Goal: Task Accomplishment & Management: Complete application form

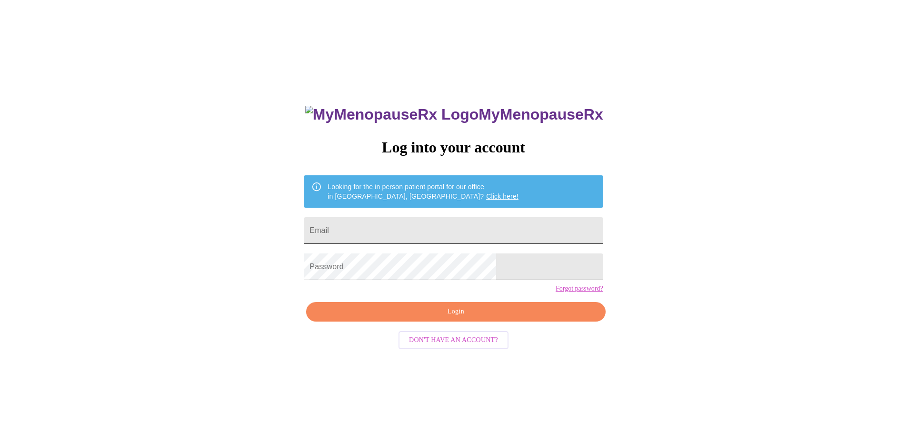
click at [465, 227] on input "Email" at bounding box center [453, 230] width 299 height 27
type input "[PERSON_NAME][EMAIL_ADDRESS][DOMAIN_NAME]"
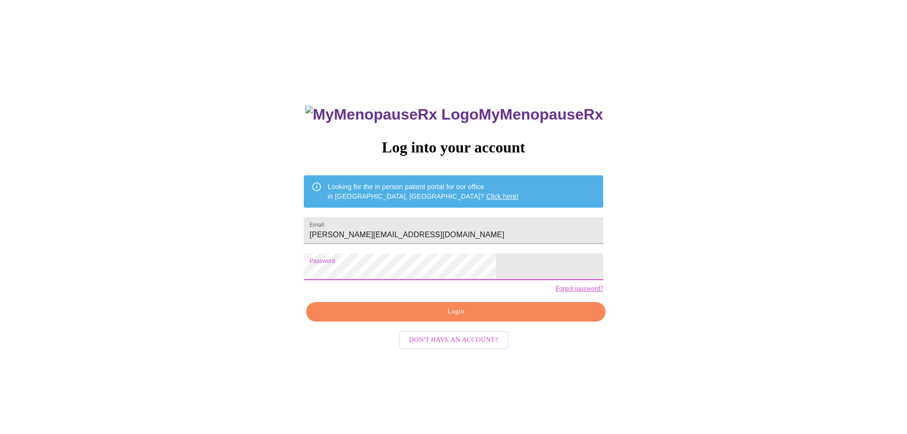
click at [434, 318] on span "Login" at bounding box center [455, 312] width 277 height 12
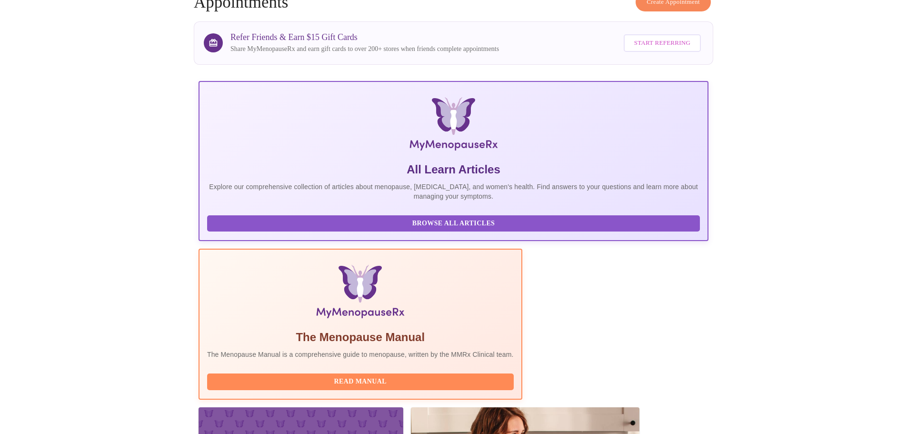
scroll to position [143, 0]
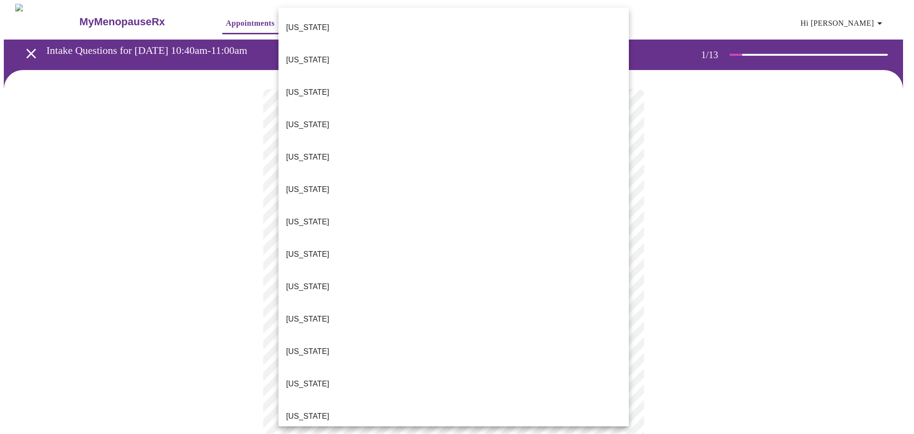
click at [404, 211] on body "MyMenopauseRx Appointments Messaging Labs Uploads Medications Community Refer a…" at bounding box center [457, 442] width 906 height 876
click at [329, 400] on li "[US_STATE]" at bounding box center [454, 416] width 350 height 32
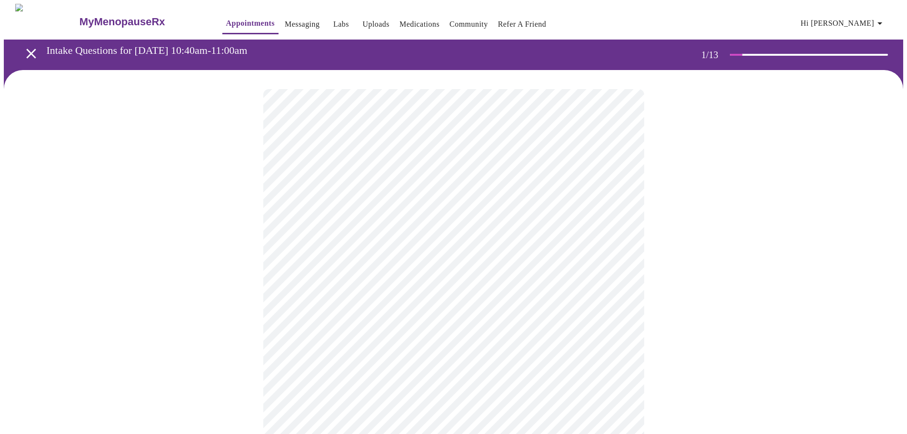
click at [366, 277] on body "MyMenopauseRx Appointments Messaging Labs Uploads Medications Community Refer a…" at bounding box center [453, 439] width 899 height 870
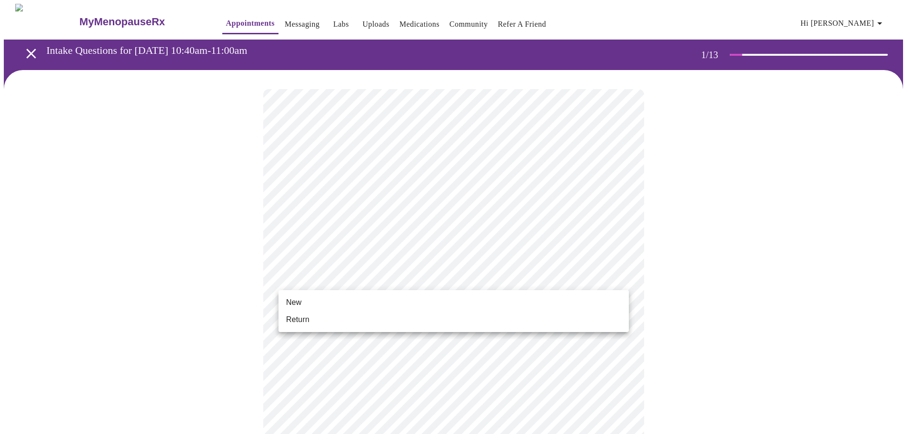
click at [336, 320] on li "Return" at bounding box center [454, 319] width 350 height 17
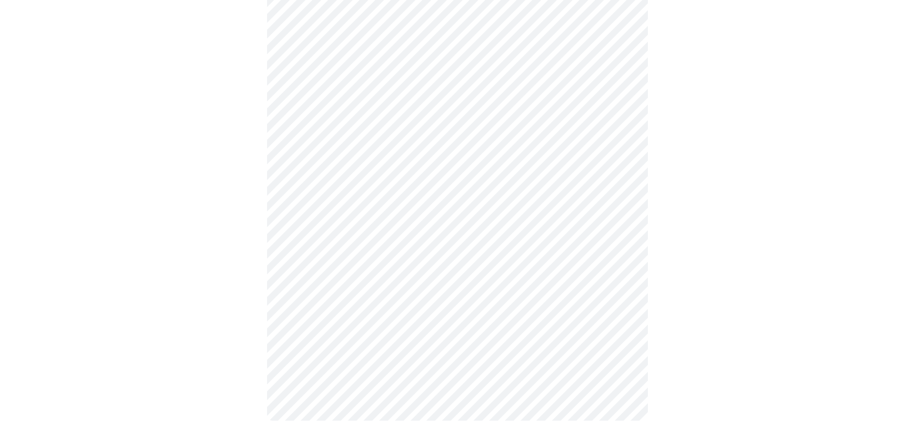
scroll to position [423, 0]
click at [371, 301] on body "MyMenopauseRx Appointments Messaging Labs Uploads Medications Community Refer a…" at bounding box center [453, 9] width 899 height 856
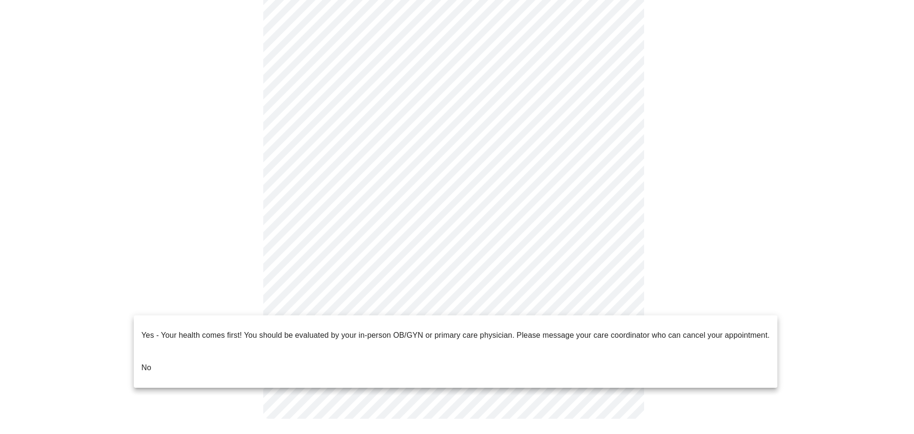
click at [178, 358] on li "No" at bounding box center [456, 367] width 644 height 32
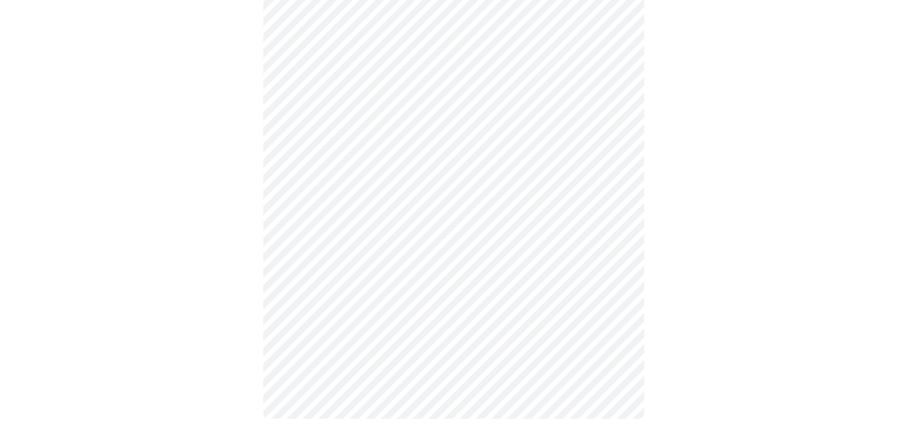
scroll to position [0, 0]
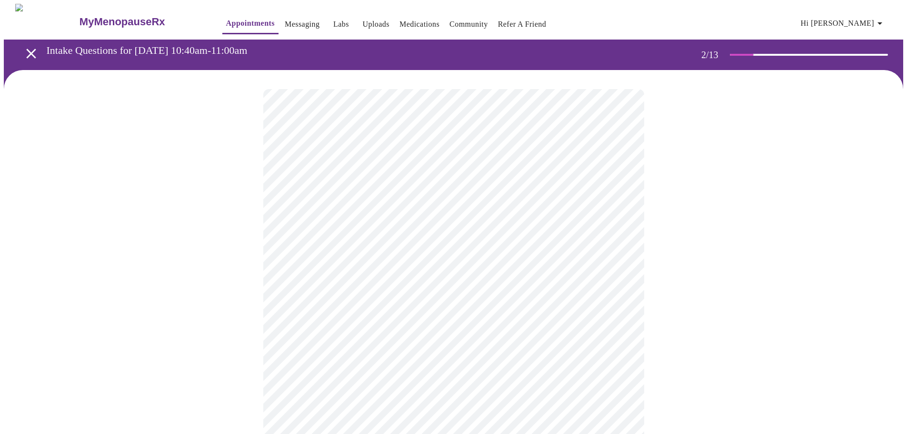
click at [482, 198] on body "MyMenopauseRx Appointments Messaging Labs Uploads Medications Community Refer a…" at bounding box center [453, 290] width 899 height 572
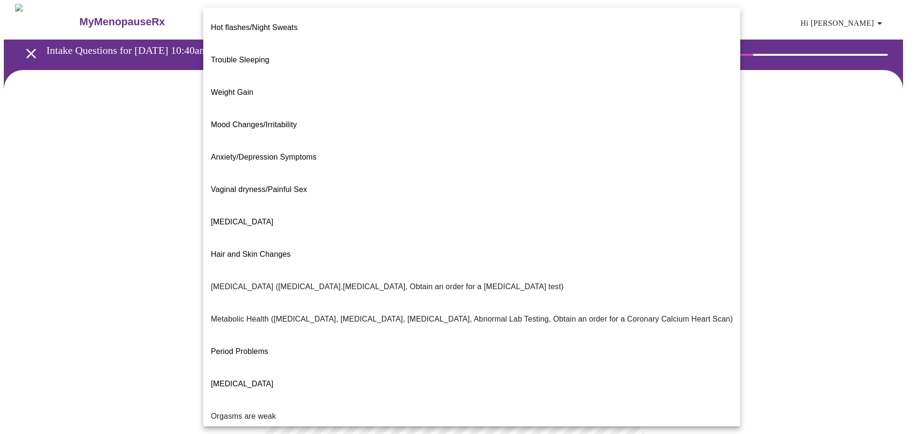
click at [263, 250] on span "Hair and Skin Changes" at bounding box center [251, 254] width 80 height 8
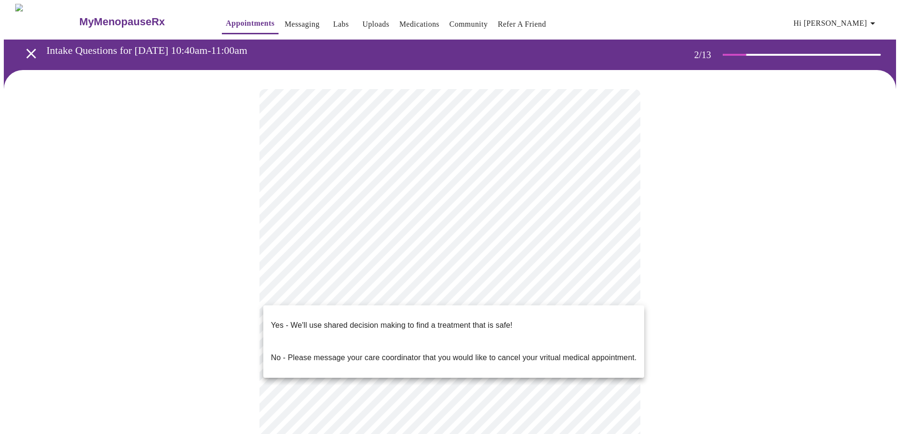
click at [500, 292] on body "MyMenopauseRx Appointments Messaging Labs Uploads Medications Community Refer a…" at bounding box center [453, 287] width 899 height 567
click at [456, 319] on p "Yes - We'll use shared decision making to find a treatment that is safe!" at bounding box center [391, 324] width 241 height 11
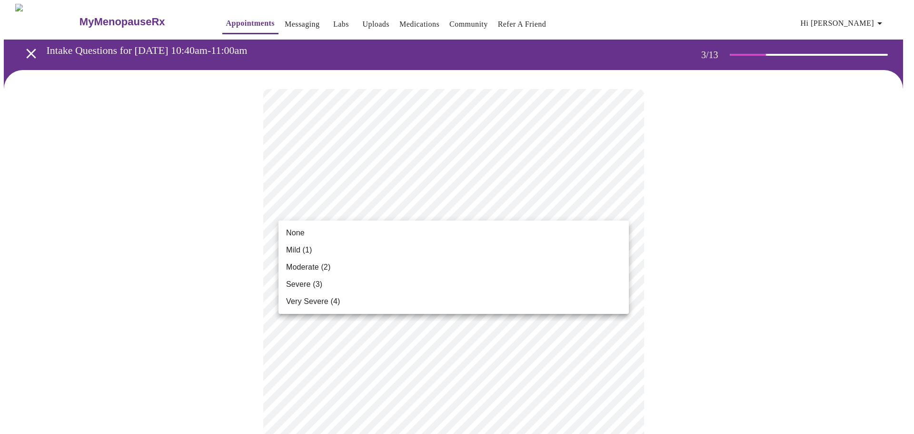
click at [351, 233] on li "None" at bounding box center [454, 232] width 350 height 17
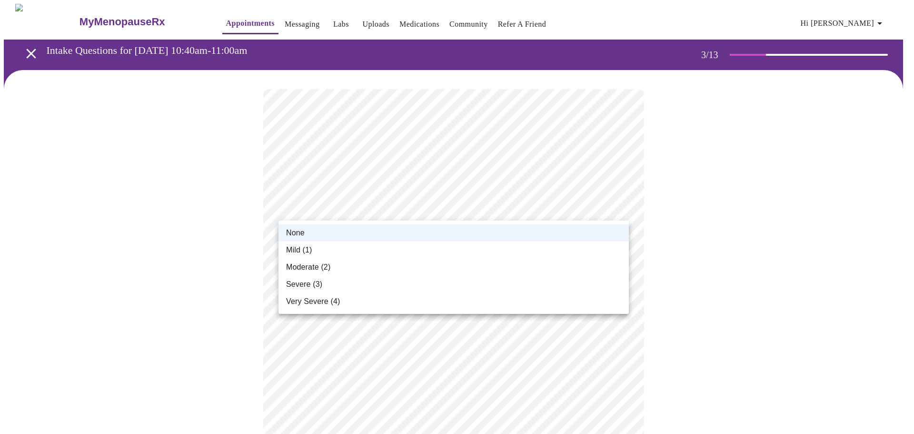
click at [357, 213] on div at bounding box center [457, 217] width 914 height 434
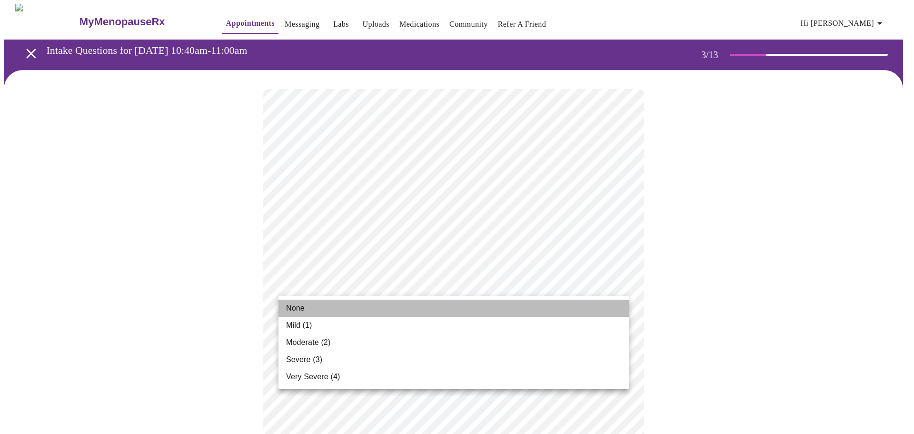
click at [357, 305] on li "None" at bounding box center [454, 307] width 350 height 17
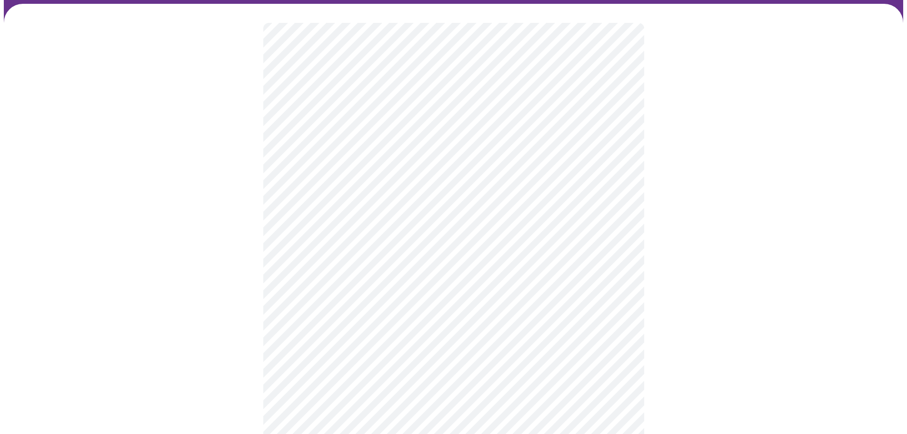
scroll to position [95, 0]
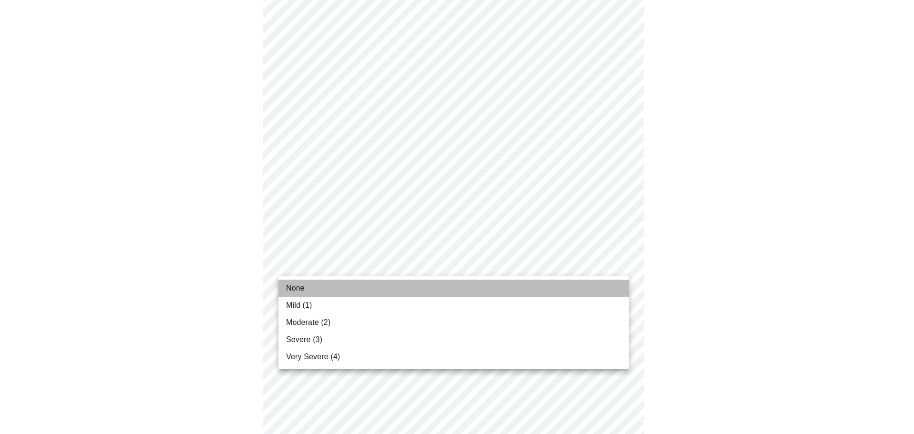
click at [336, 289] on li "None" at bounding box center [454, 287] width 350 height 17
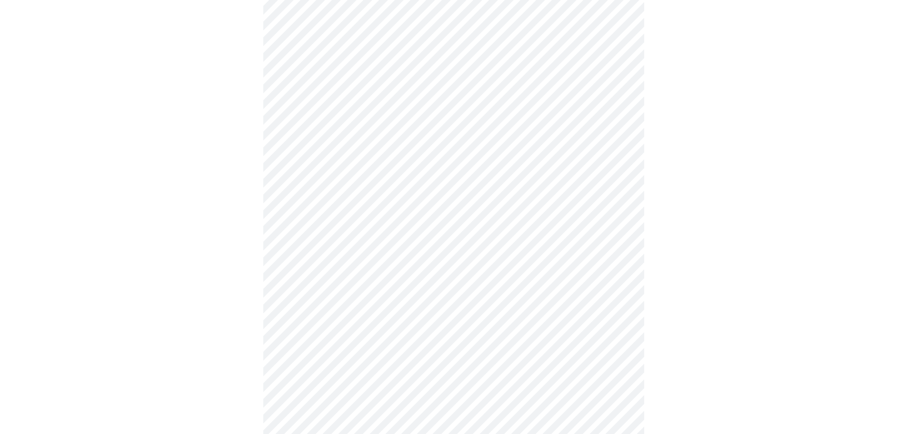
scroll to position [190, 0]
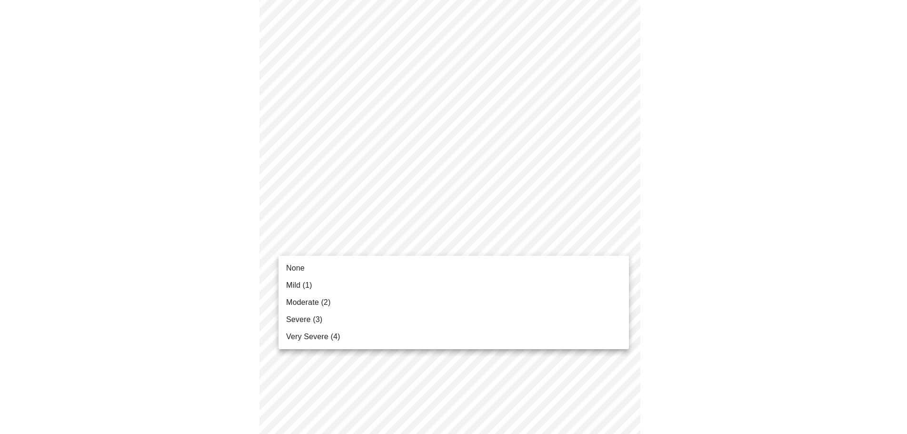
click at [405, 245] on body "MyMenopauseRx Appointments Messaging Labs Uploads Medications Community Refer a…" at bounding box center [453, 426] width 899 height 1226
click at [368, 265] on li "None" at bounding box center [454, 267] width 350 height 17
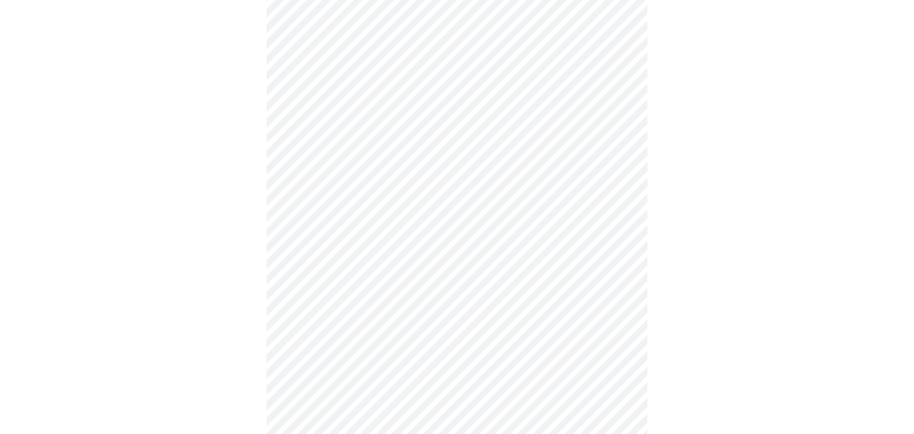
click at [387, 308] on body "MyMenopauseRx Appointments Messaging Labs Uploads Medications Community Refer a…" at bounding box center [457, 419] width 906 height 1213
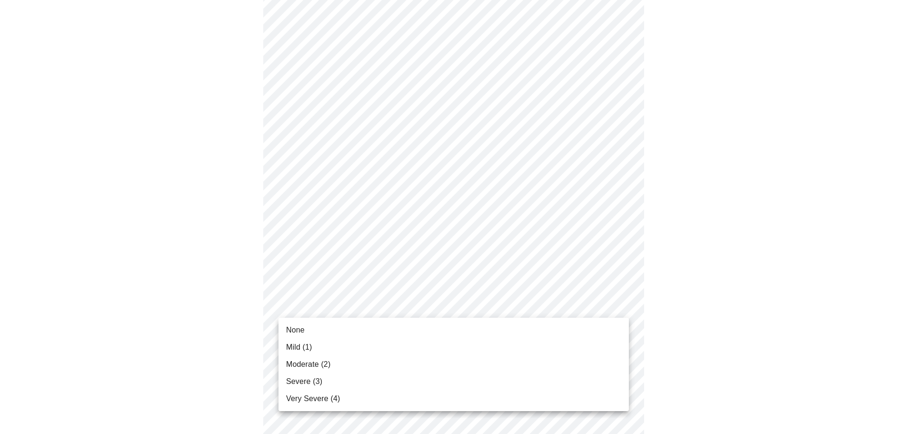
click at [352, 327] on li "None" at bounding box center [454, 329] width 350 height 17
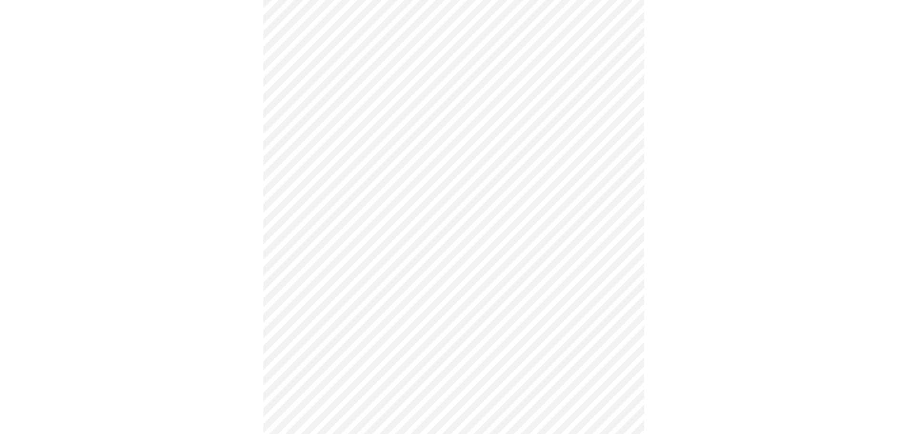
scroll to position [286, 0]
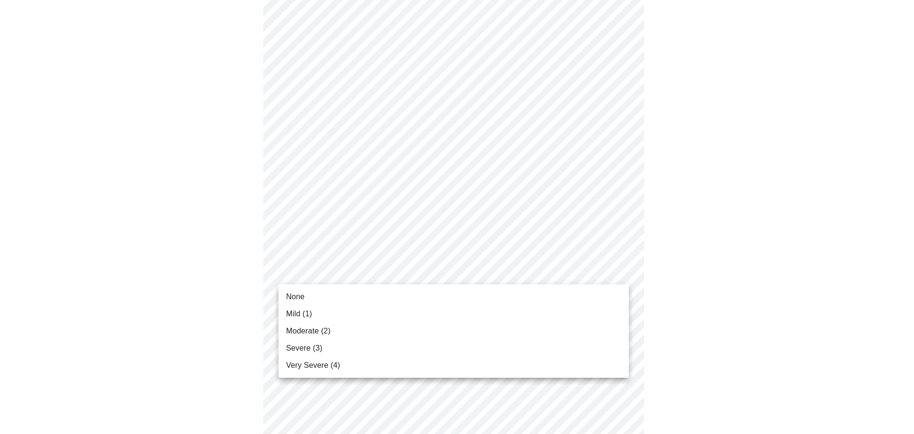
click at [363, 269] on body "MyMenopauseRx Appointments Messaging Labs Uploads Medications Community Refer a…" at bounding box center [457, 318] width 906 height 1200
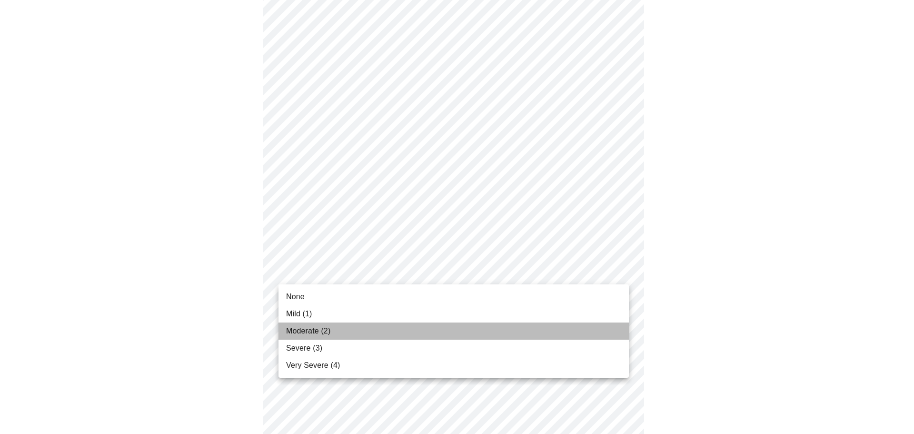
click at [318, 332] on span "Moderate (2)" at bounding box center [308, 330] width 44 height 11
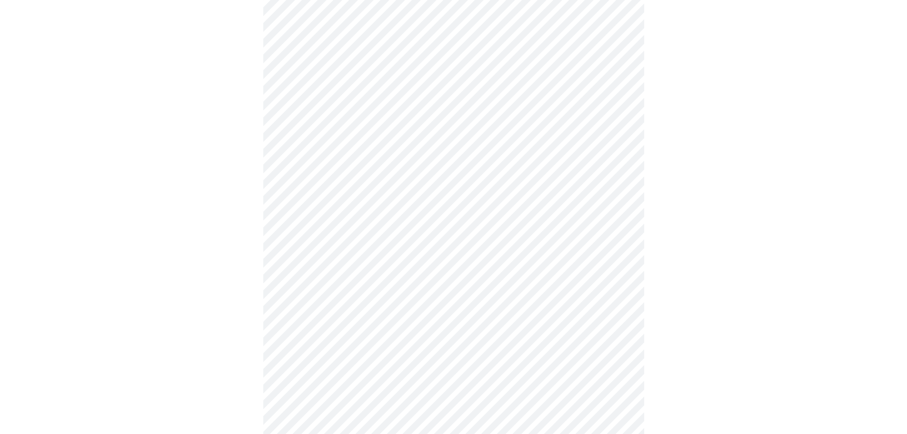
scroll to position [333, 0]
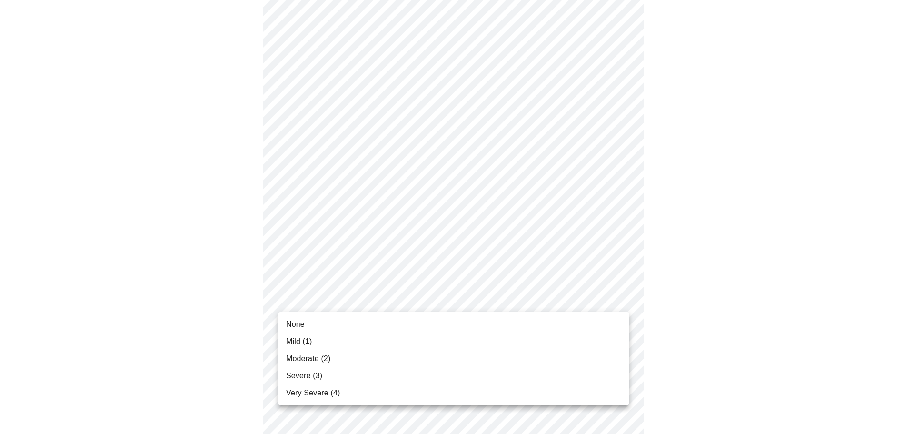
click at [400, 297] on body "MyMenopauseRx Appointments Messaging Labs Uploads Medications Community Refer a…" at bounding box center [457, 264] width 906 height 1186
click at [327, 359] on span "Moderate (2)" at bounding box center [308, 358] width 44 height 11
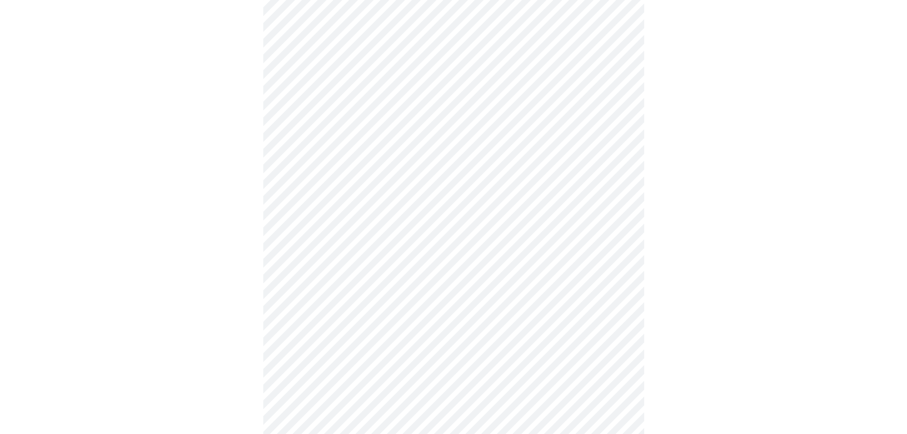
click at [382, 374] on body "MyMenopauseRx Appointments Messaging Labs Uploads Medications Community Refer a…" at bounding box center [453, 257] width 899 height 1173
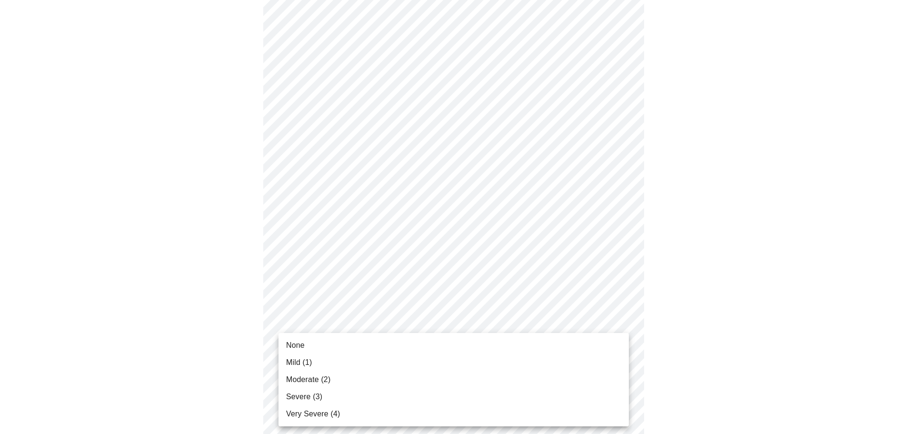
click at [341, 347] on li "None" at bounding box center [454, 345] width 350 height 17
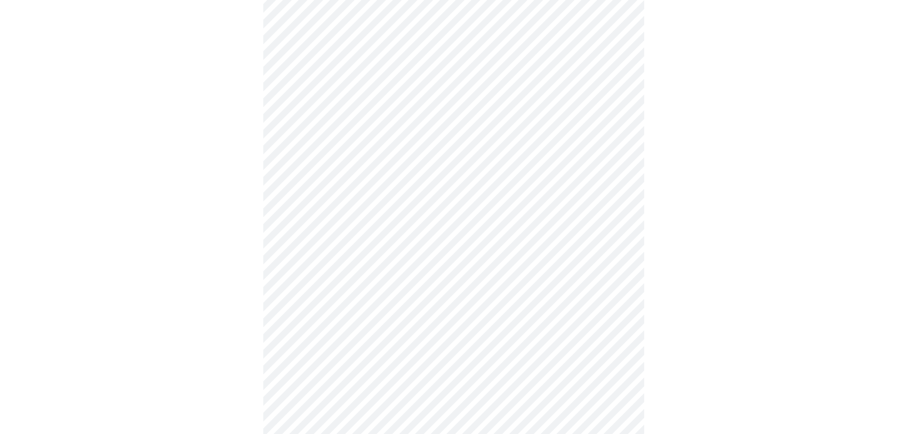
scroll to position [476, 0]
click at [429, 306] on body "MyMenopauseRx Appointments Messaging Labs Uploads Medications Community Refer a…" at bounding box center [453, 108] width 899 height 1160
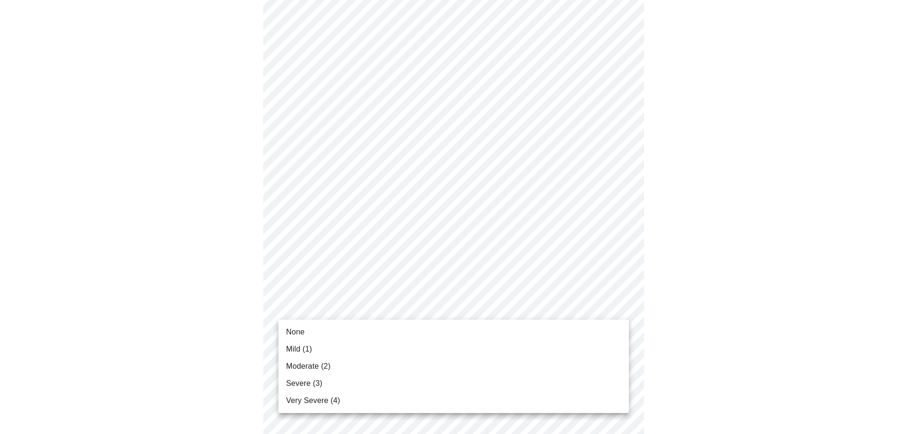
click at [348, 354] on li "Mild (1)" at bounding box center [454, 348] width 350 height 17
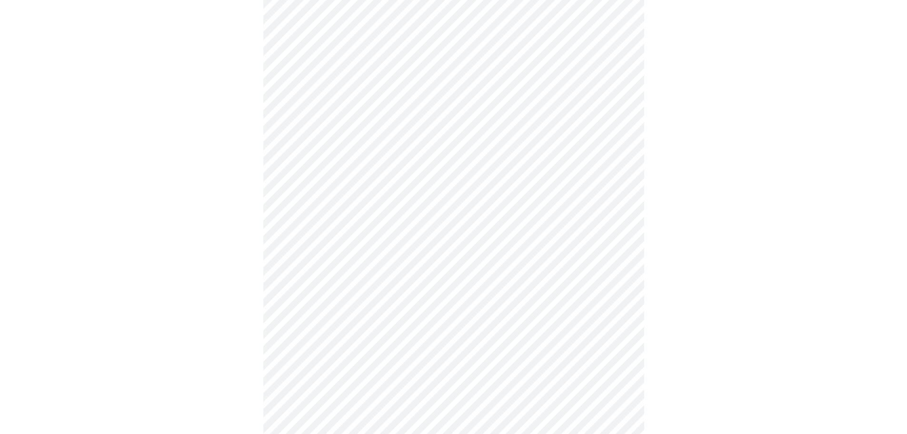
scroll to position [619, 0]
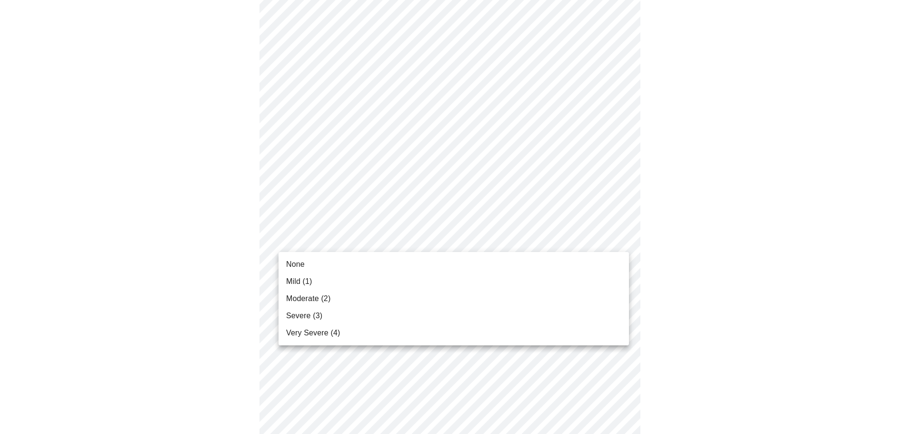
click at [321, 280] on li "Mild (1)" at bounding box center [454, 281] width 350 height 17
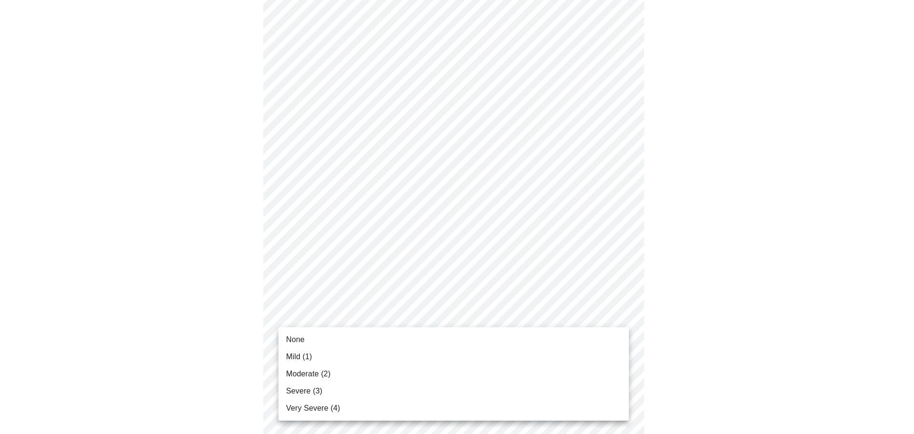
click at [319, 356] on li "Mild (1)" at bounding box center [454, 356] width 350 height 17
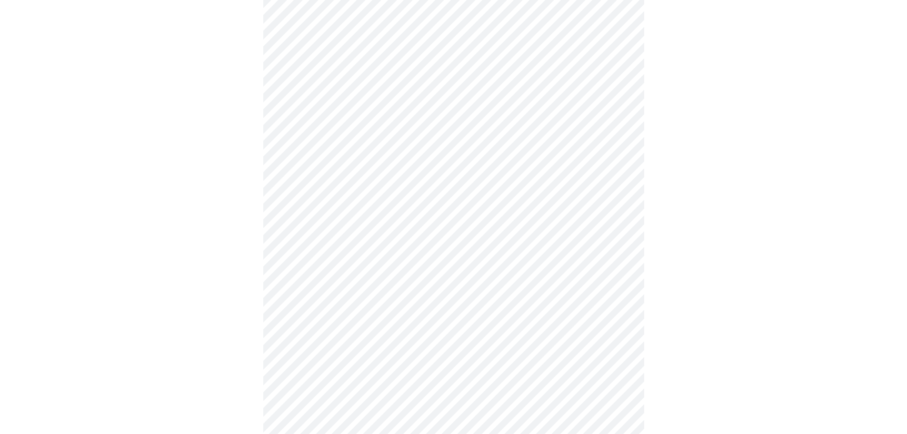
scroll to position [333, 0]
click at [447, 208] on body "MyMenopauseRx Appointments Messaging Labs Uploads Medications Community Refer a…" at bounding box center [453, 121] width 899 height 901
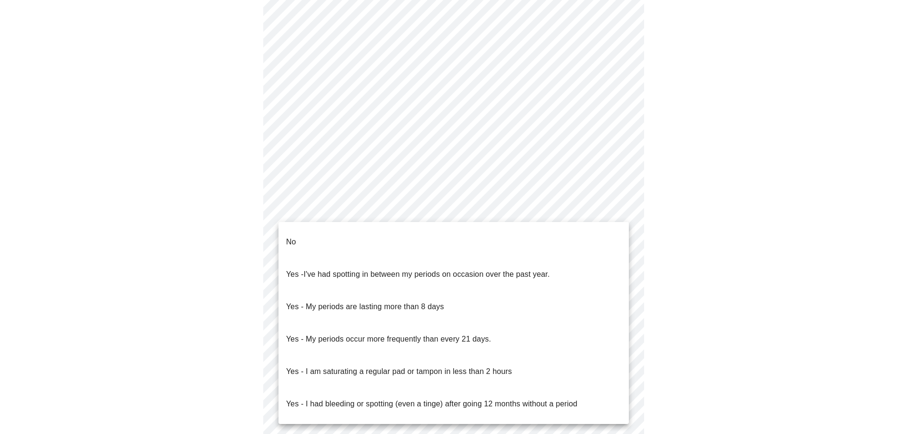
click at [388, 231] on li "No" at bounding box center [454, 242] width 350 height 32
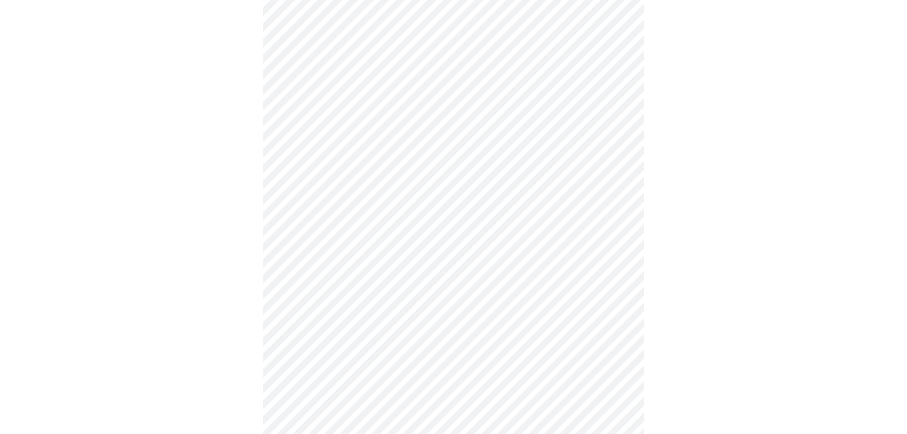
click at [389, 281] on body "MyMenopauseRx Appointments Messaging Labs Uploads Medications Community Refer a…" at bounding box center [453, 119] width 899 height 896
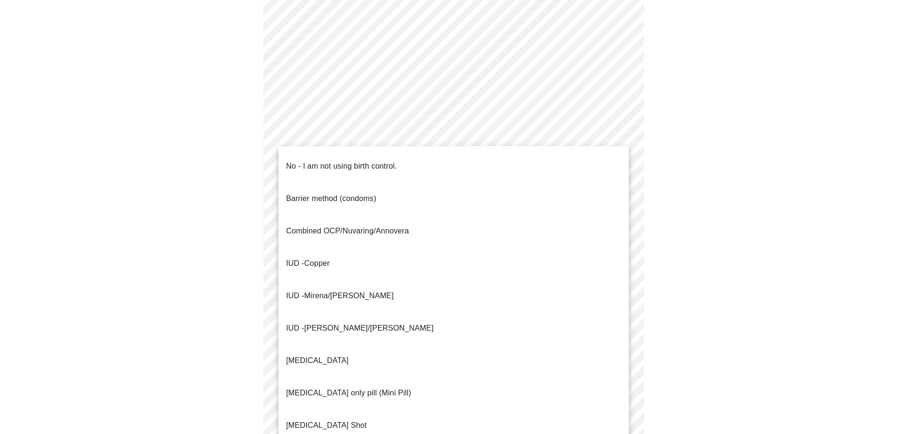
click at [359, 160] on p "No - I am not using birth control." at bounding box center [341, 165] width 111 height 11
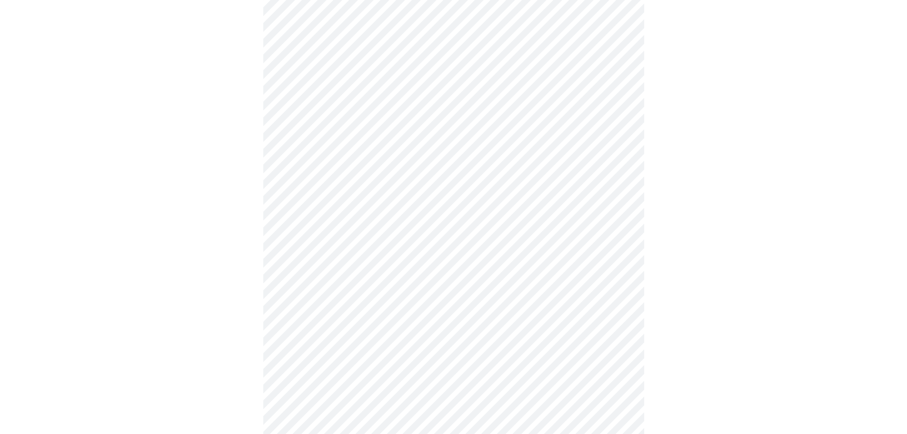
scroll to position [381, 0]
click at [373, 302] on body "MyMenopauseRx Appointments Messaging Labs Uploads Medications Community Refer a…" at bounding box center [453, 68] width 899 height 890
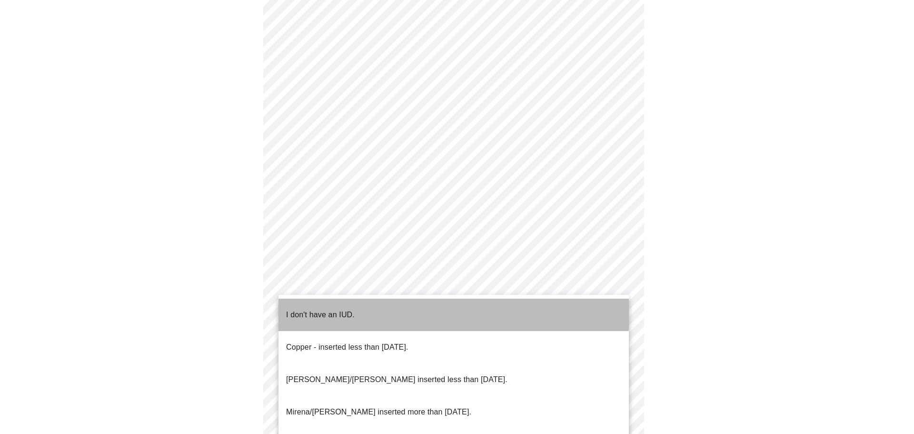
click at [371, 307] on li "I don't have an IUD." at bounding box center [454, 315] width 350 height 32
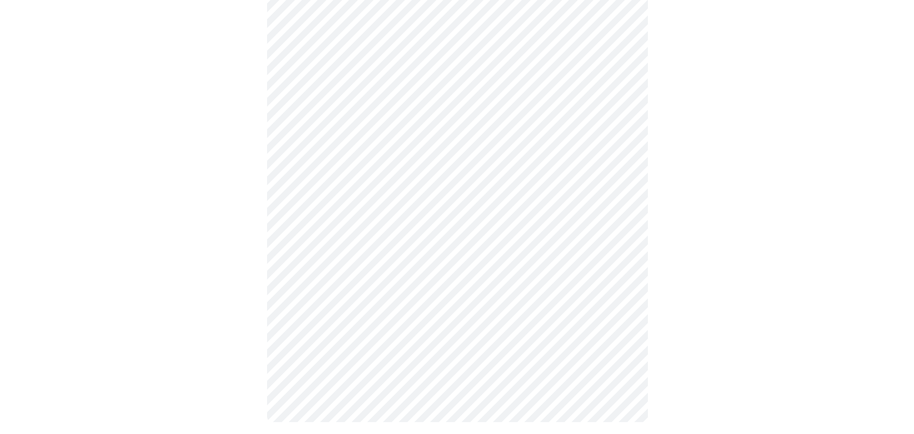
scroll to position [450, 0]
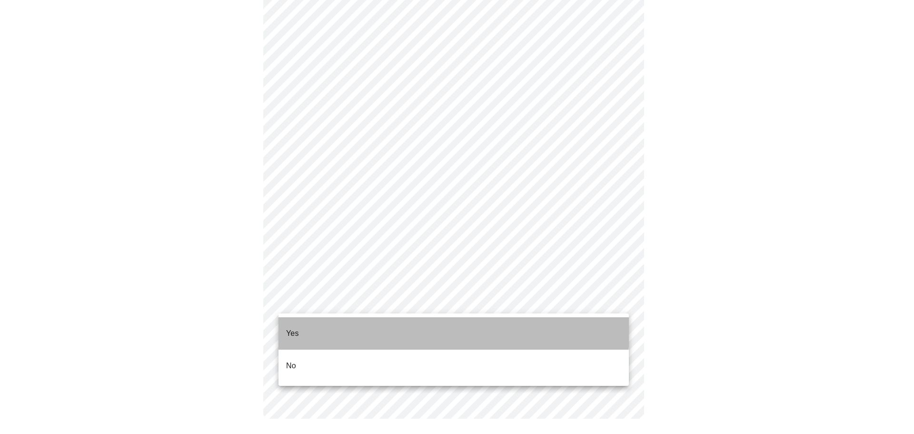
click at [355, 324] on li "Yes" at bounding box center [454, 333] width 350 height 32
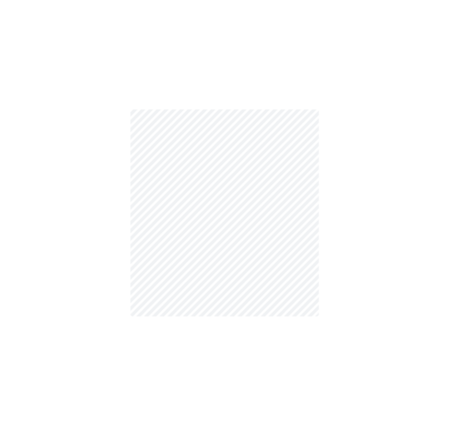
scroll to position [0, 0]
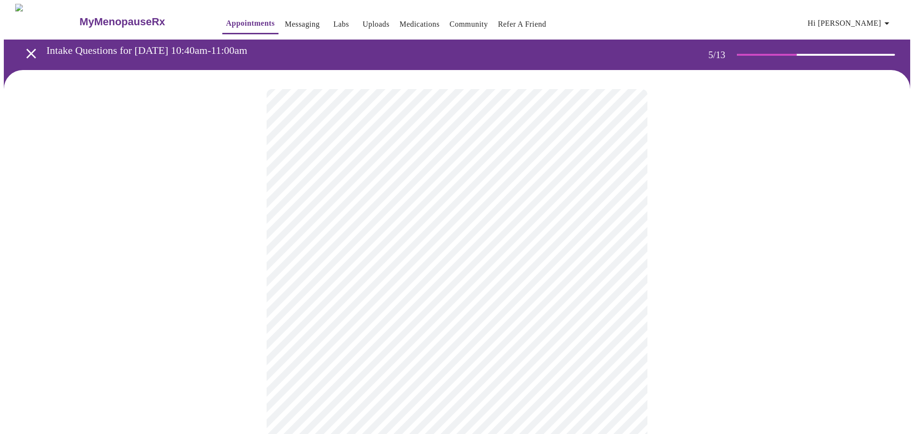
click at [460, 245] on body "MyMenopauseRx Appointments Messaging Labs Uploads Medications Community Refer a…" at bounding box center [457, 358] width 906 height 709
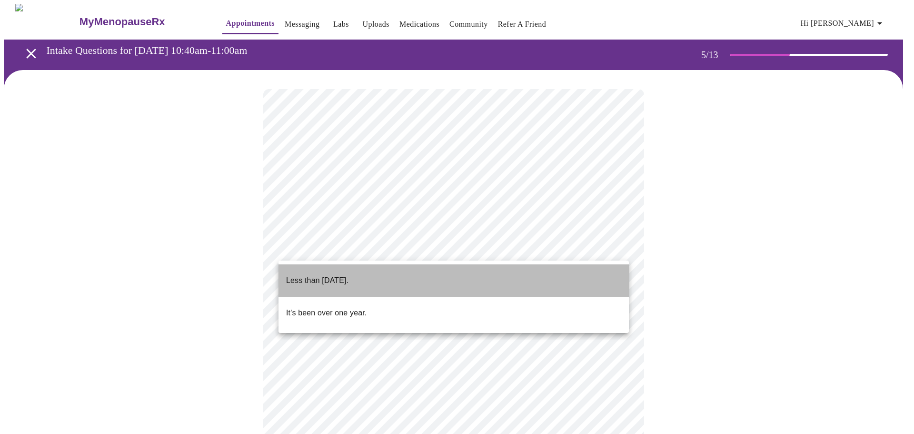
click at [349, 275] on p "Less than [DATE]." at bounding box center [317, 280] width 62 height 11
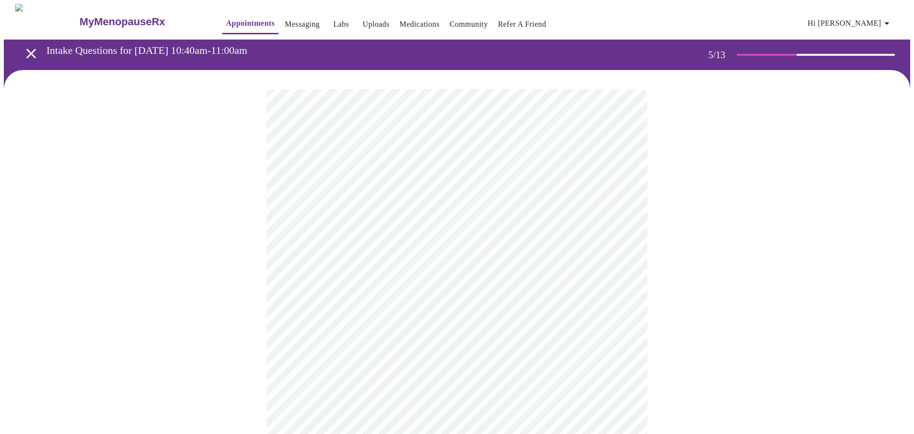
click at [503, 334] on body "MyMenopauseRx Appointments Messaging Labs Uploads Medications Community Refer a…" at bounding box center [457, 356] width 906 height 704
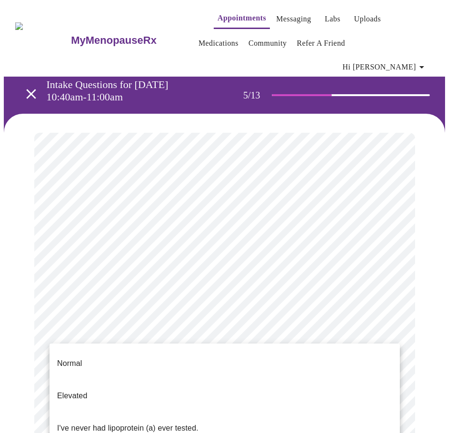
click at [119, 423] on p "I've never had lipoprotein (a) ever tested." at bounding box center [127, 428] width 141 height 11
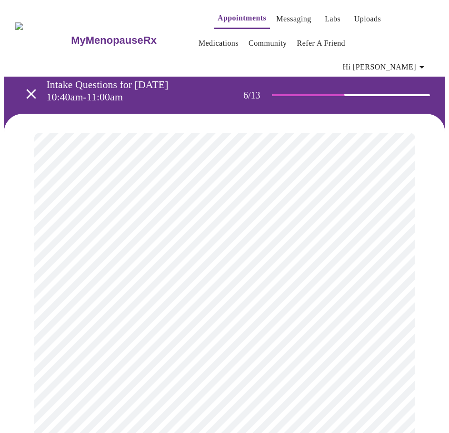
click at [145, 290] on body "MyMenopauseRx Appointments Messaging Labs Uploads Medications Community Refer a…" at bounding box center [224, 273] width 441 height 539
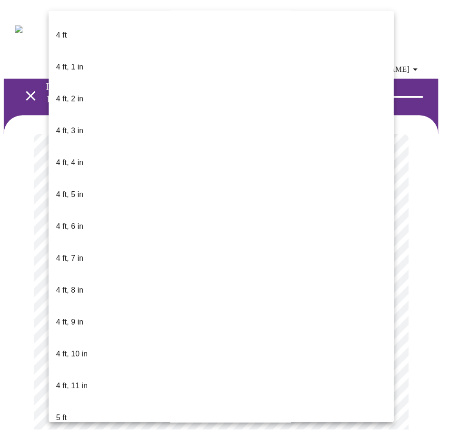
scroll to position [428, 0]
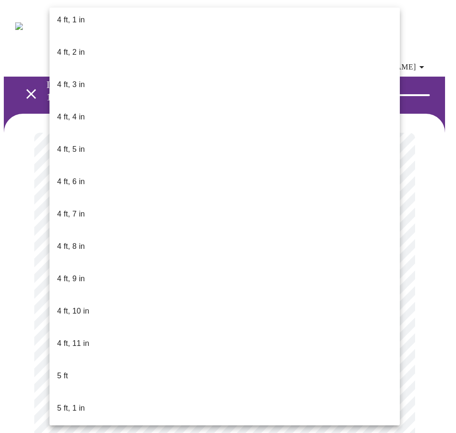
click at [77, 433] on p "5 ft, 2 in" at bounding box center [71, 440] width 28 height 11
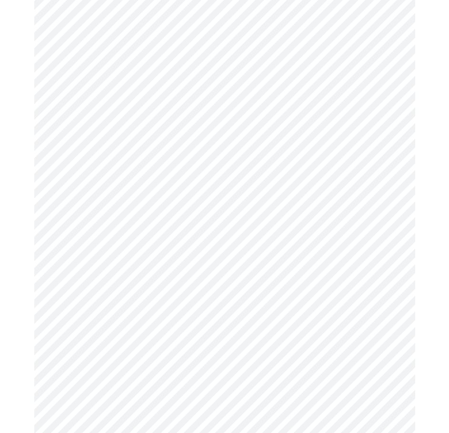
scroll to position [2380, 0]
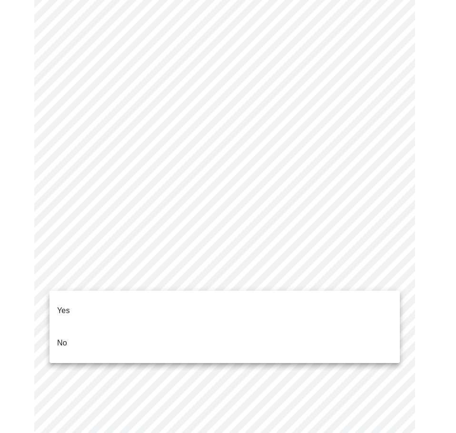
click at [117, 327] on li "No" at bounding box center [225, 343] width 350 height 32
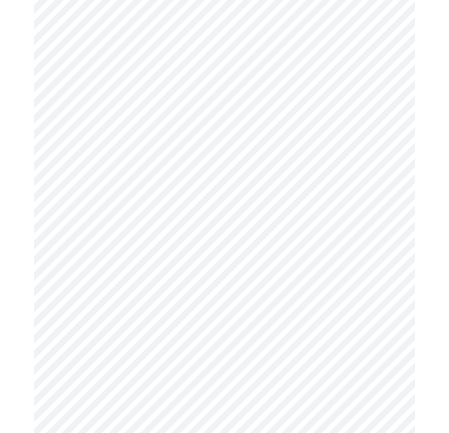
scroll to position [333, 0]
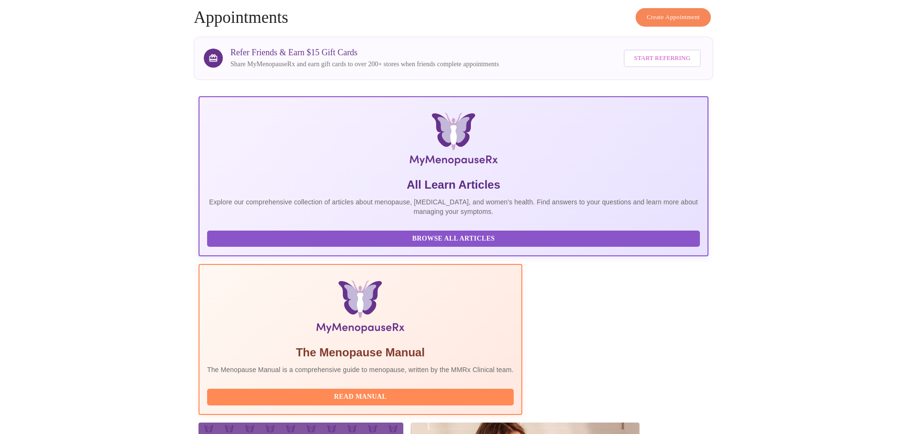
scroll to position [95, 0]
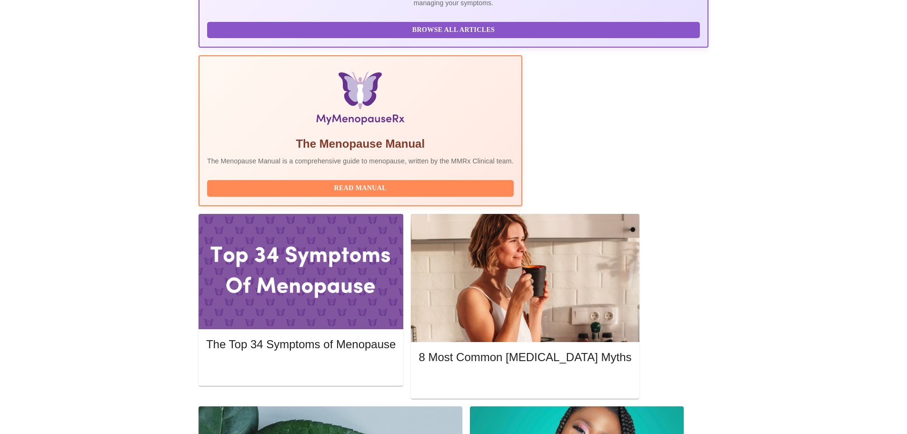
scroll to position [286, 0]
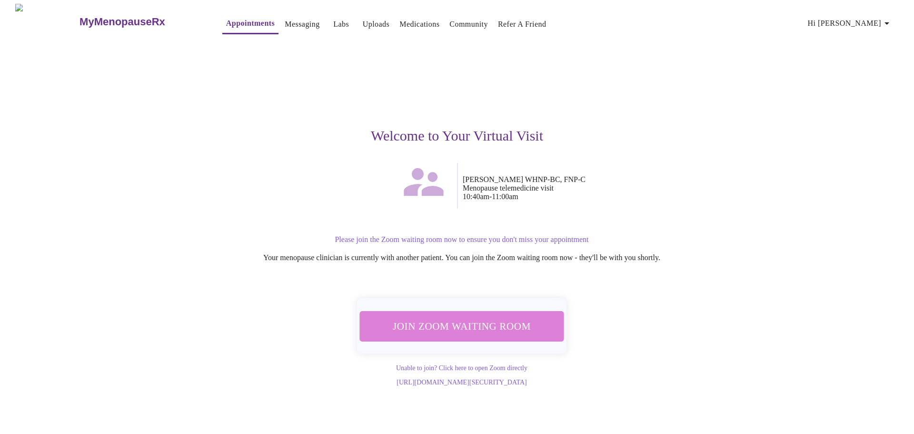
click at [462, 324] on span "Join Zoom Waiting Room" at bounding box center [461, 326] width 179 height 18
